Goal: Task Accomplishment & Management: Use online tool/utility

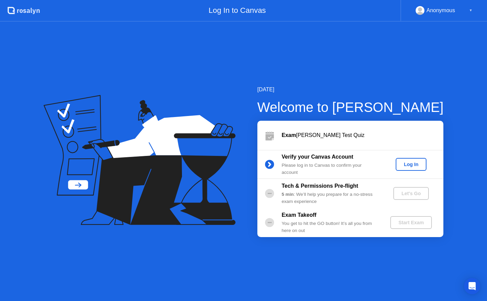
click at [404, 163] on div "Log In" at bounding box center [411, 164] width 25 height 5
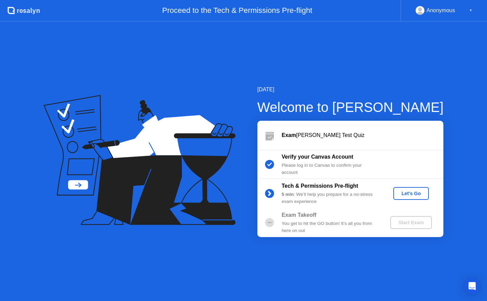
click at [408, 196] on div "Let's Go" at bounding box center [411, 193] width 30 height 5
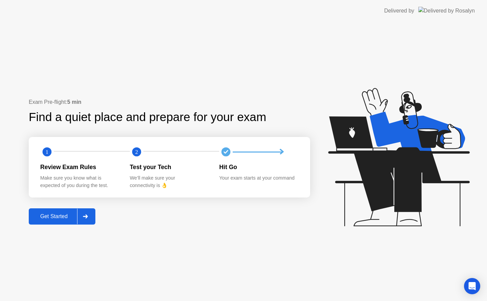
click at [82, 218] on div at bounding box center [85, 217] width 16 height 16
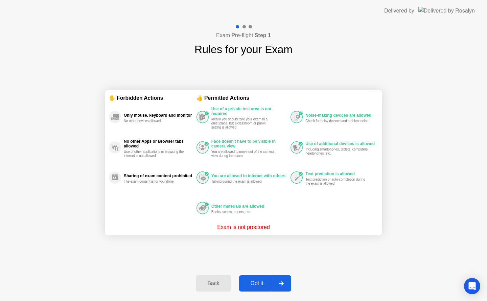
click at [283, 285] on icon at bounding box center [281, 284] width 5 height 4
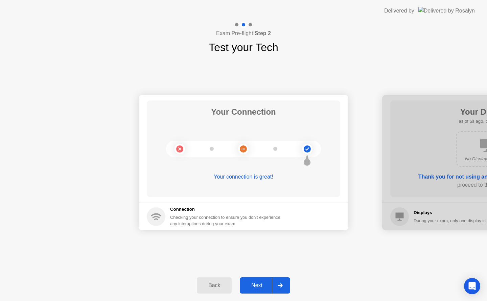
click at [264, 285] on div "Next" at bounding box center [257, 286] width 30 height 6
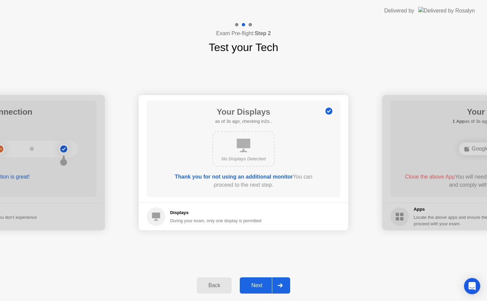
click at [259, 283] on div "Next" at bounding box center [257, 286] width 30 height 6
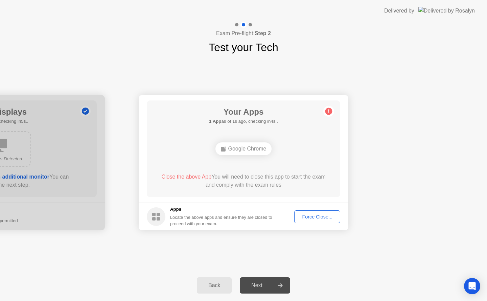
click at [307, 215] on div "Force Close..." at bounding box center [317, 216] width 41 height 5
click at [310, 216] on div "Force Close..." at bounding box center [317, 216] width 41 height 5
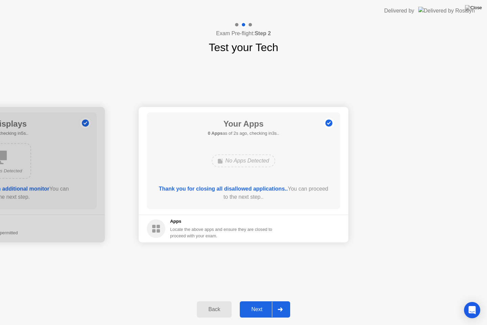
click at [264, 301] on div "Next" at bounding box center [257, 309] width 30 height 6
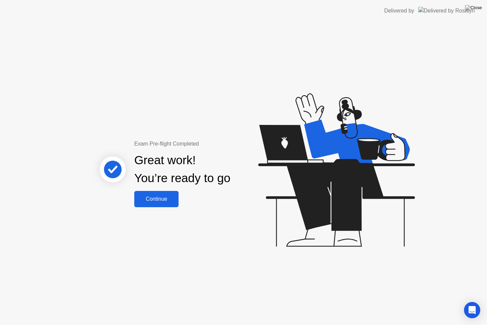
click at [168, 200] on div "Continue" at bounding box center [156, 199] width 40 height 6
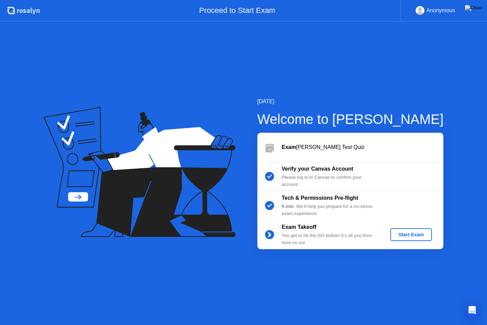
click at [422, 235] on div "Start Exam" at bounding box center [411, 234] width 36 height 5
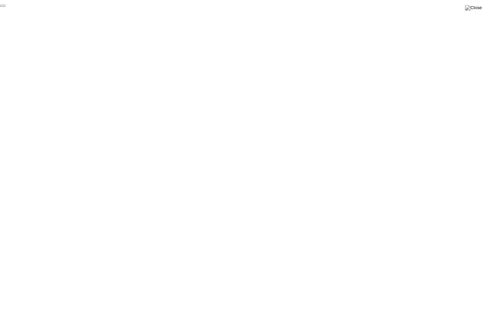
click div "End Proctoring Session"
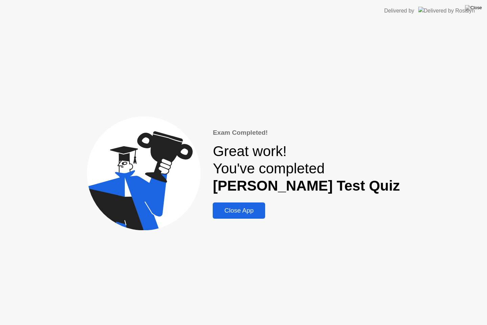
click at [263, 213] on div "Close App" at bounding box center [239, 210] width 48 height 7
